Goal: Information Seeking & Learning: Learn about a topic

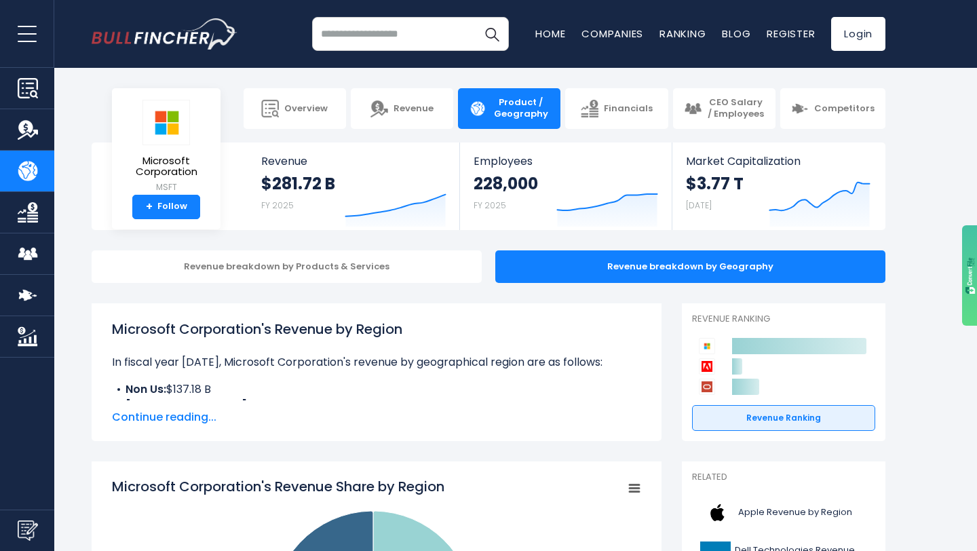
click at [516, 120] on link "Product / Geography" at bounding box center [509, 108] width 102 height 41
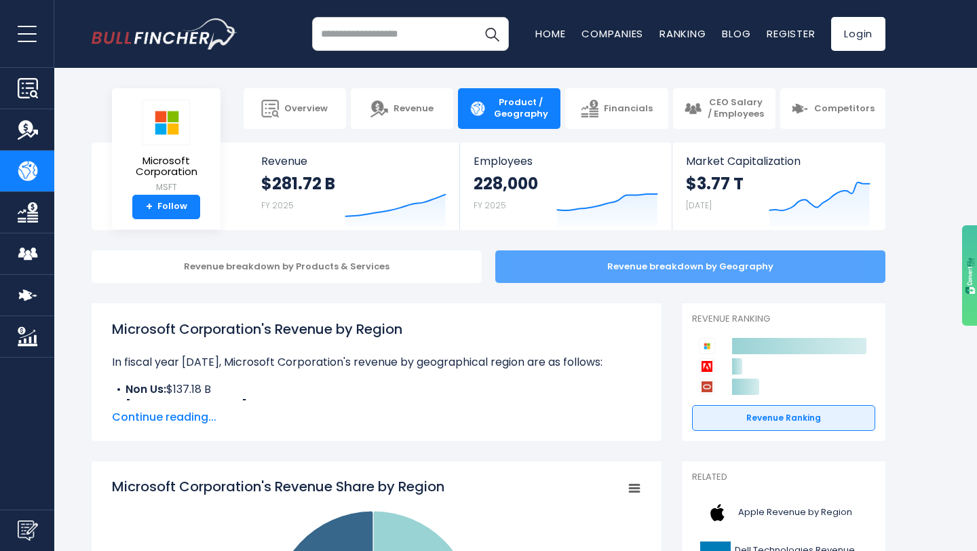
click at [520, 268] on div "Revenue breakdown by Geography" at bounding box center [690, 266] width 390 height 33
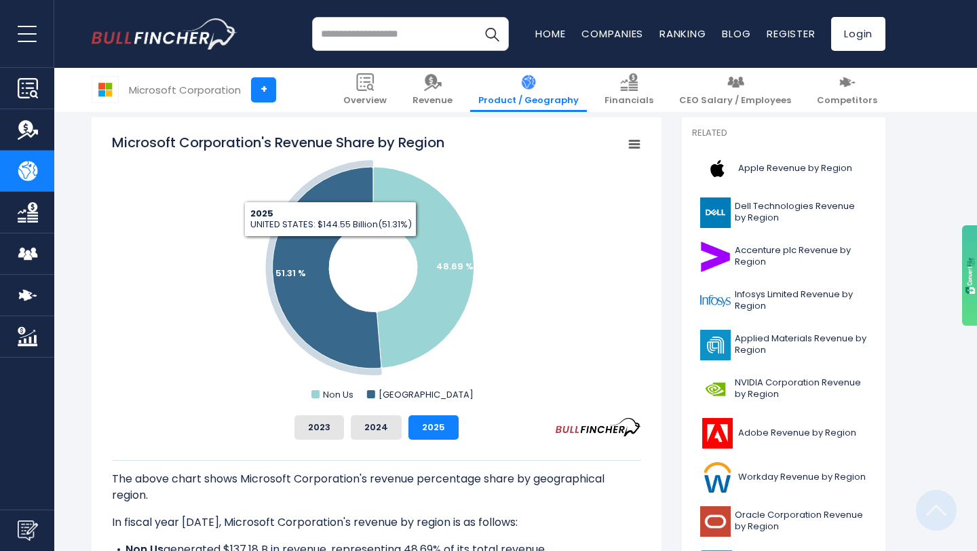
scroll to position [589, 0]
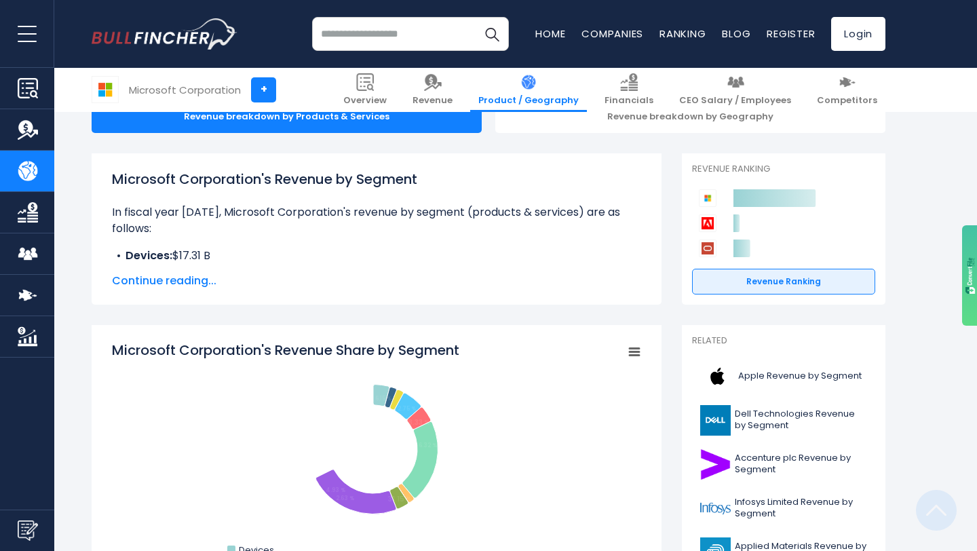
scroll to position [293, 0]
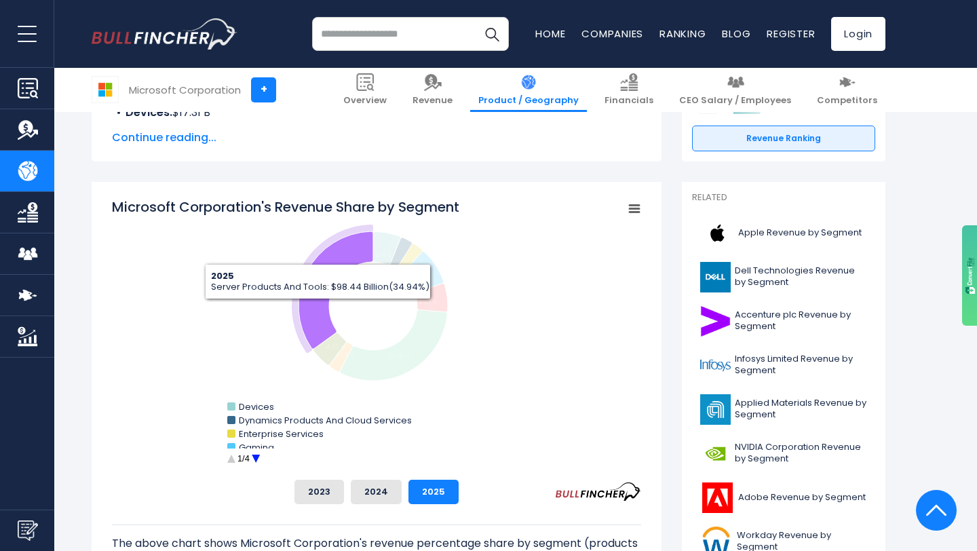
drag, startPoint x: 409, startPoint y: 340, endPoint x: 473, endPoint y: 389, distance: 80.3
click at [461, 384] on icon "Created with Highcharts 12.1.2 Chart context menu Microsoft Corporation's Reven…" at bounding box center [376, 332] width 529 height 271
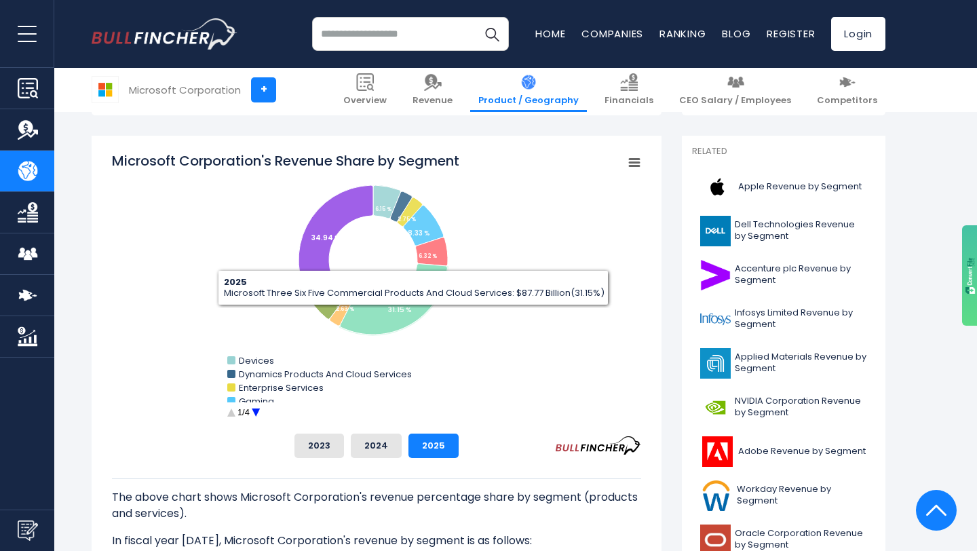
scroll to position [340, 0]
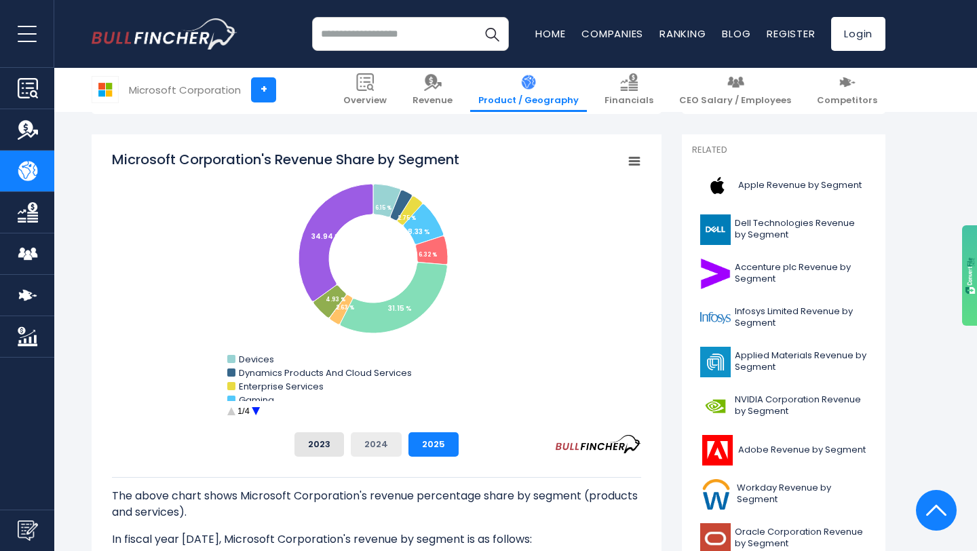
click at [391, 446] on button "2024" at bounding box center [376, 444] width 51 height 24
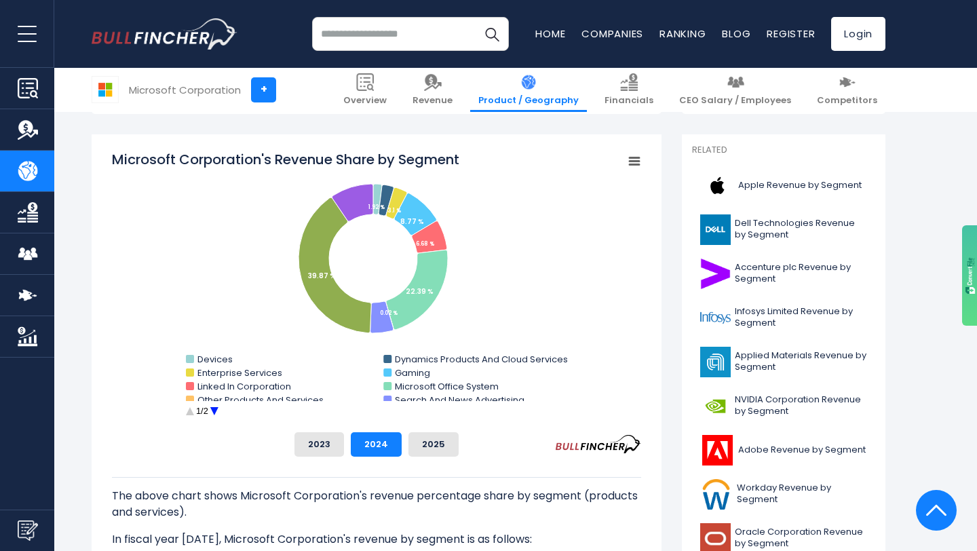
click at [210, 408] on circle "Microsoft Corporation's Revenue Share by Segment" at bounding box center [213, 411] width 21 height 21
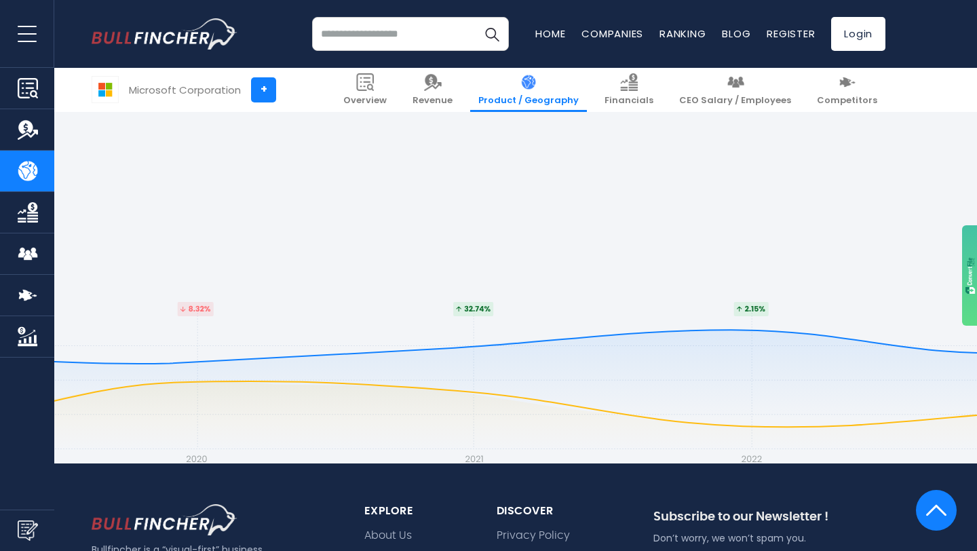
scroll to position [3583, 0]
